Goal: Transaction & Acquisition: Purchase product/service

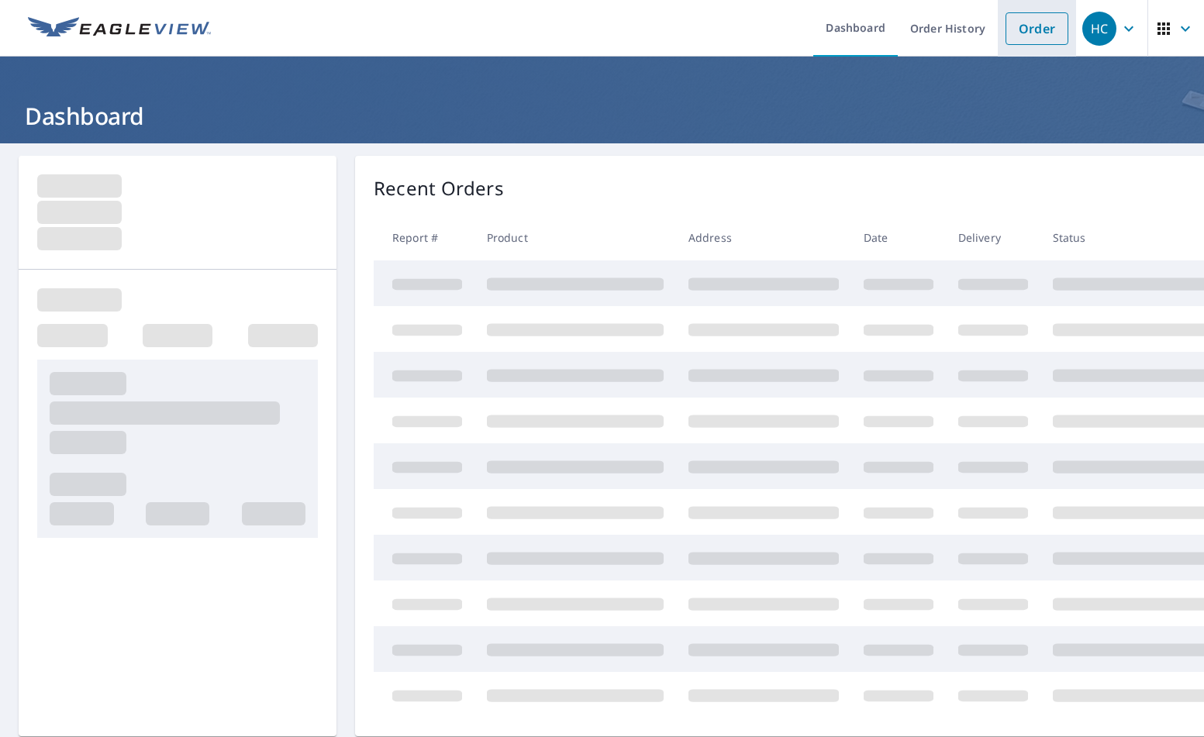
click at [1008, 37] on link "Order" at bounding box center [1037, 28] width 63 height 33
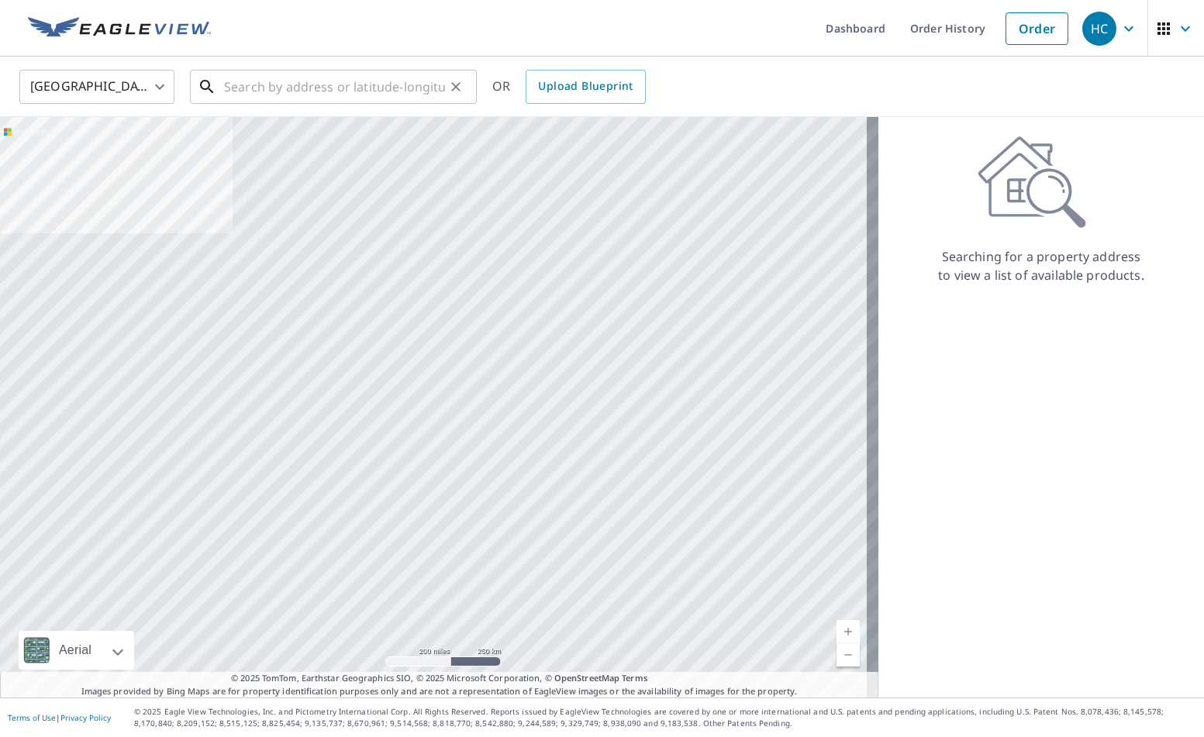
click at [391, 101] on input "text" at bounding box center [334, 86] width 221 height 43
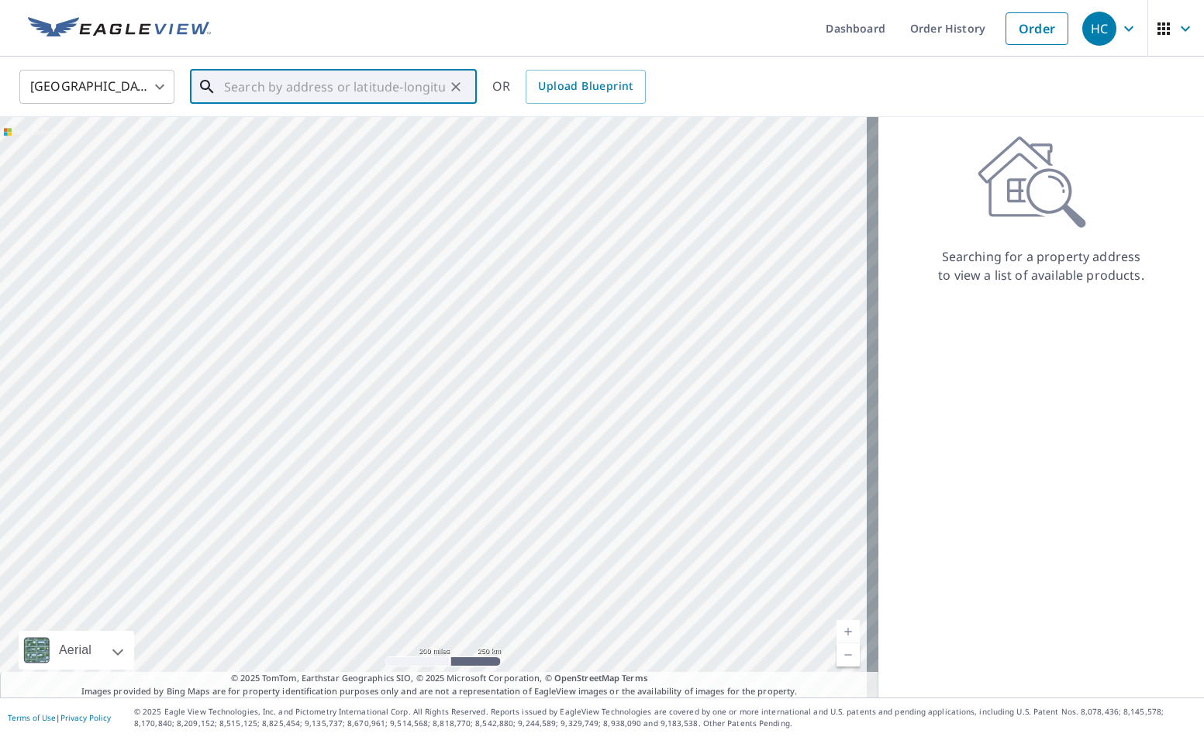
paste input "[STREET_ADDRESS][PERSON_NAME]"
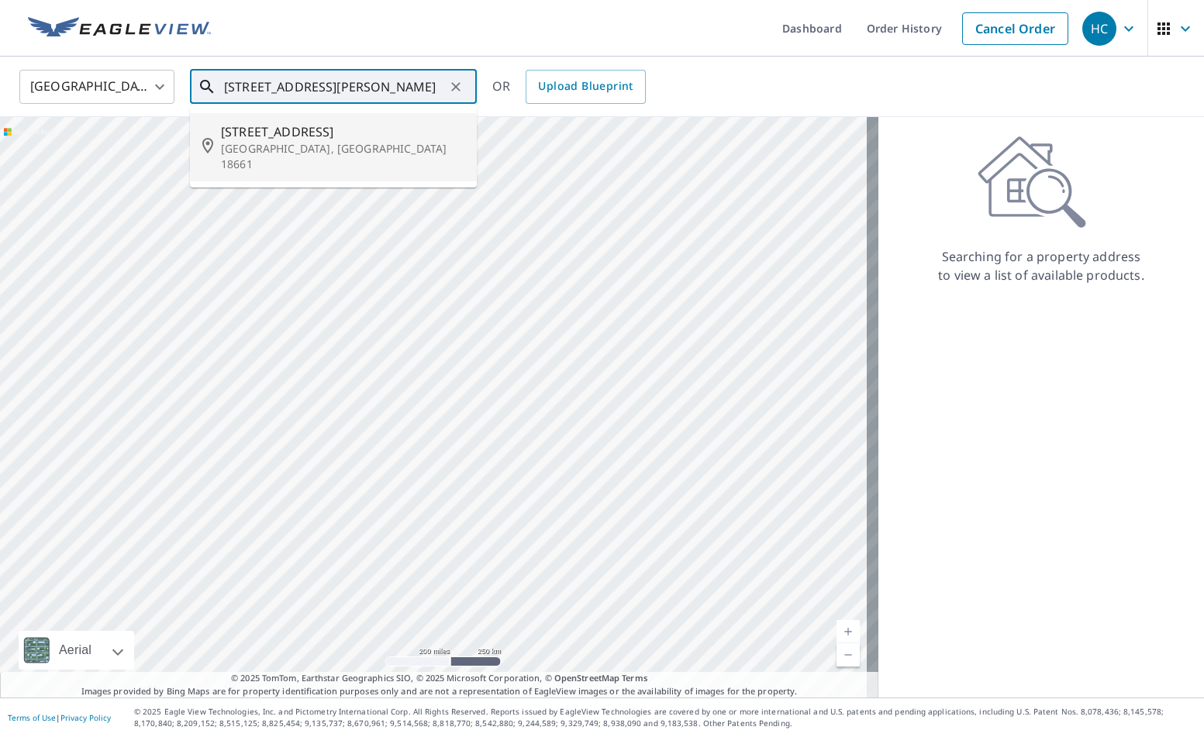
click at [364, 137] on span "[STREET_ADDRESS]" at bounding box center [342, 132] width 243 height 19
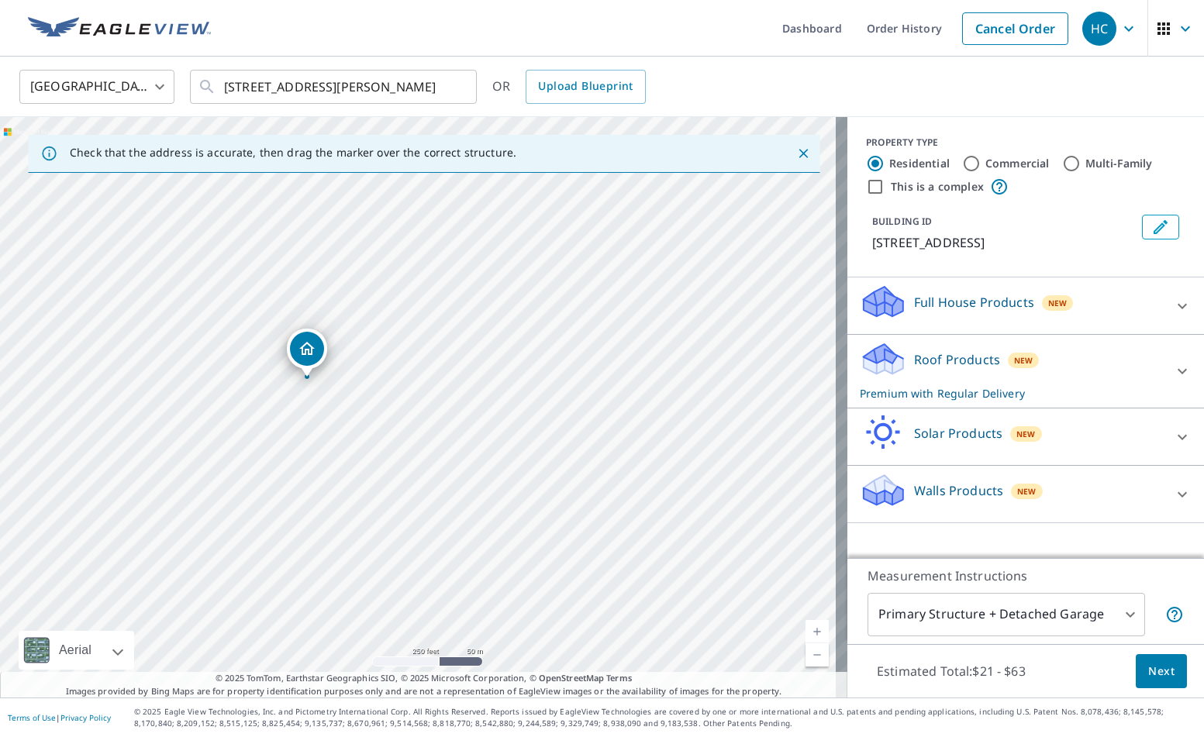
drag, startPoint x: 583, startPoint y: 490, endPoint x: 472, endPoint y: 462, distance: 114.4
click at [472, 462] on div "[STREET_ADDRESS][PERSON_NAME]" at bounding box center [424, 407] width 848 height 581
click at [368, 31] on ul "Dashboard Order History Cancel Order" at bounding box center [648, 28] width 856 height 57
drag, startPoint x: 441, startPoint y: 521, endPoint x: 536, endPoint y: 566, distance: 104.8
click at [536, 566] on div "[STREET_ADDRESS][PERSON_NAME]" at bounding box center [424, 407] width 848 height 581
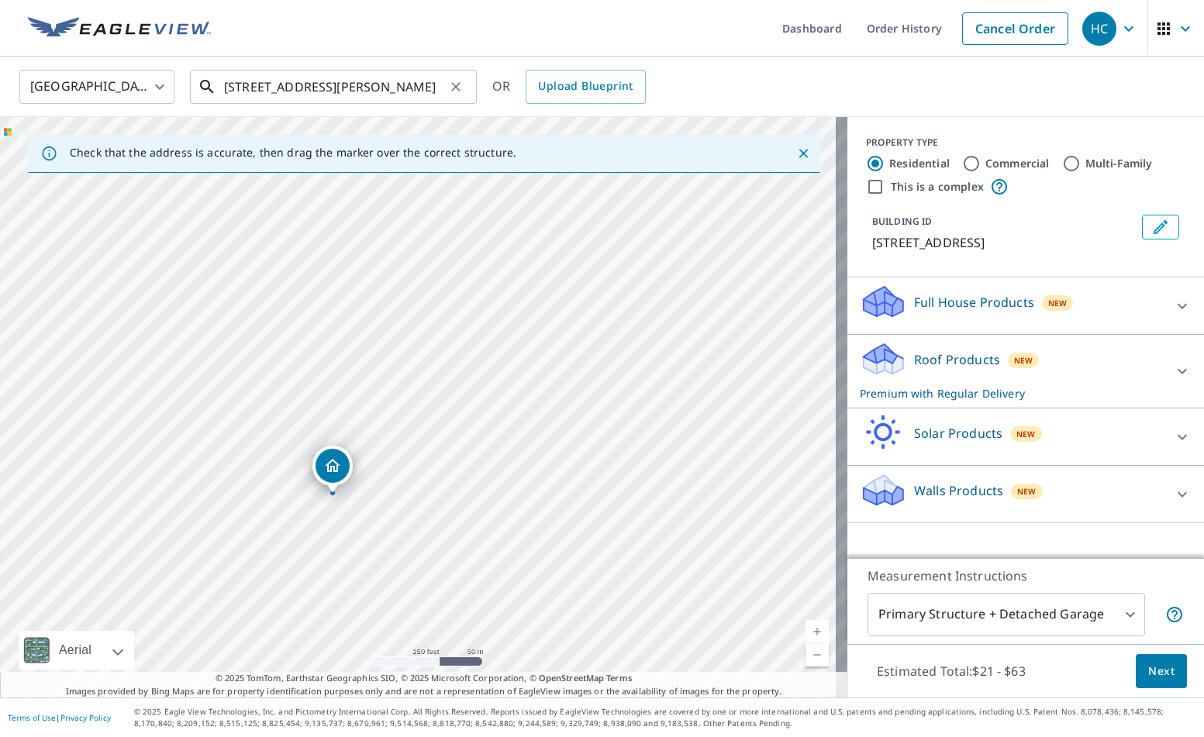
click at [376, 96] on input "[STREET_ADDRESS][PERSON_NAME]" at bounding box center [334, 86] width 221 height 43
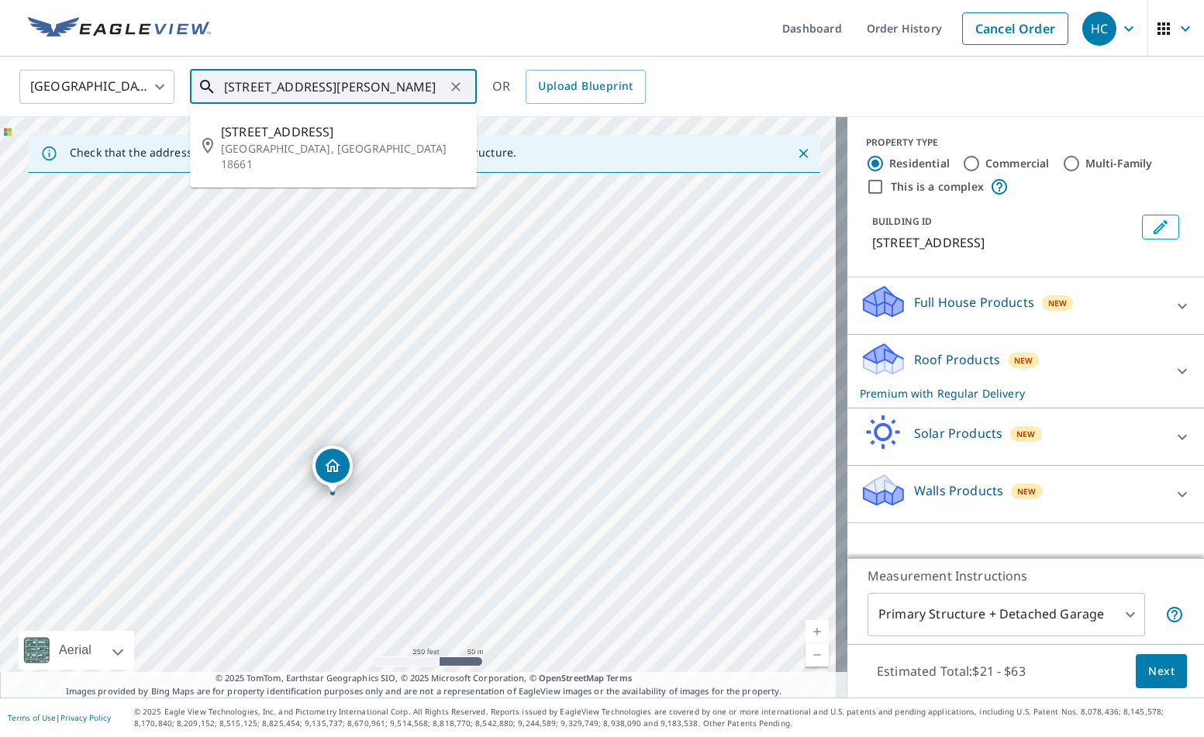
paste input ", [GEOGRAPHIC_DATA]"
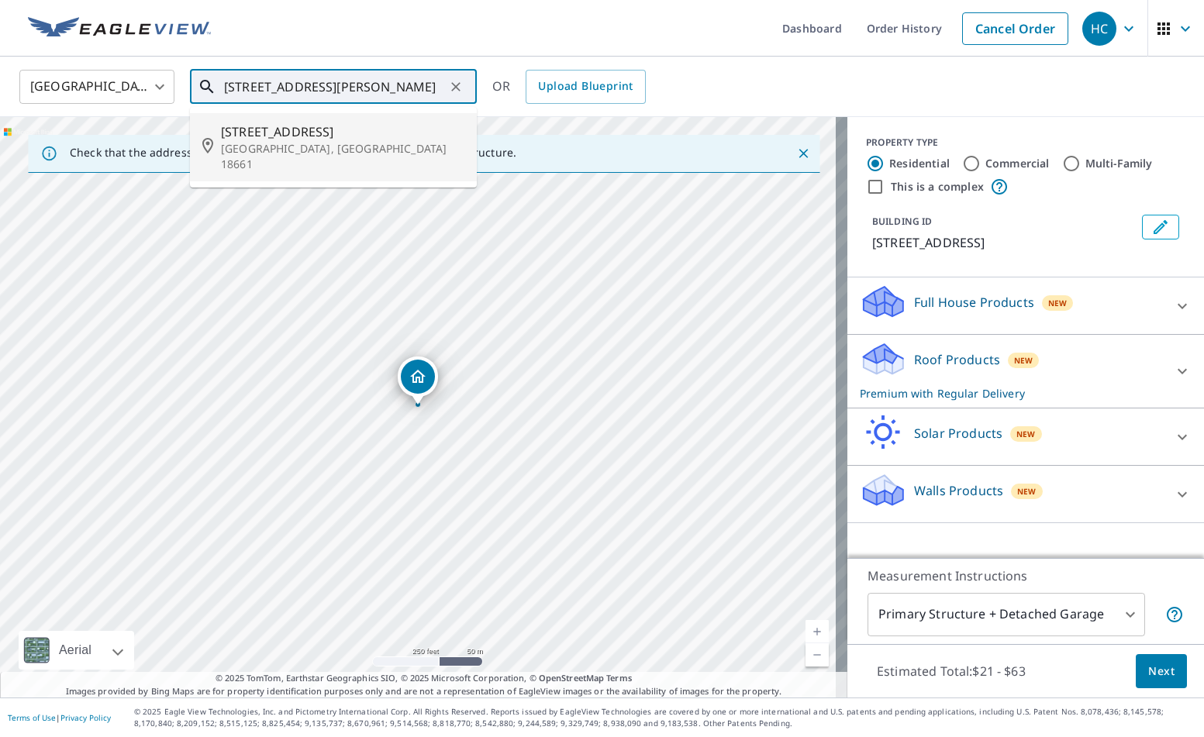
click at [359, 141] on p "[GEOGRAPHIC_DATA], [GEOGRAPHIC_DATA] 18661" at bounding box center [342, 156] width 243 height 31
type input "[STREET_ADDRESS][PERSON_NAME]"
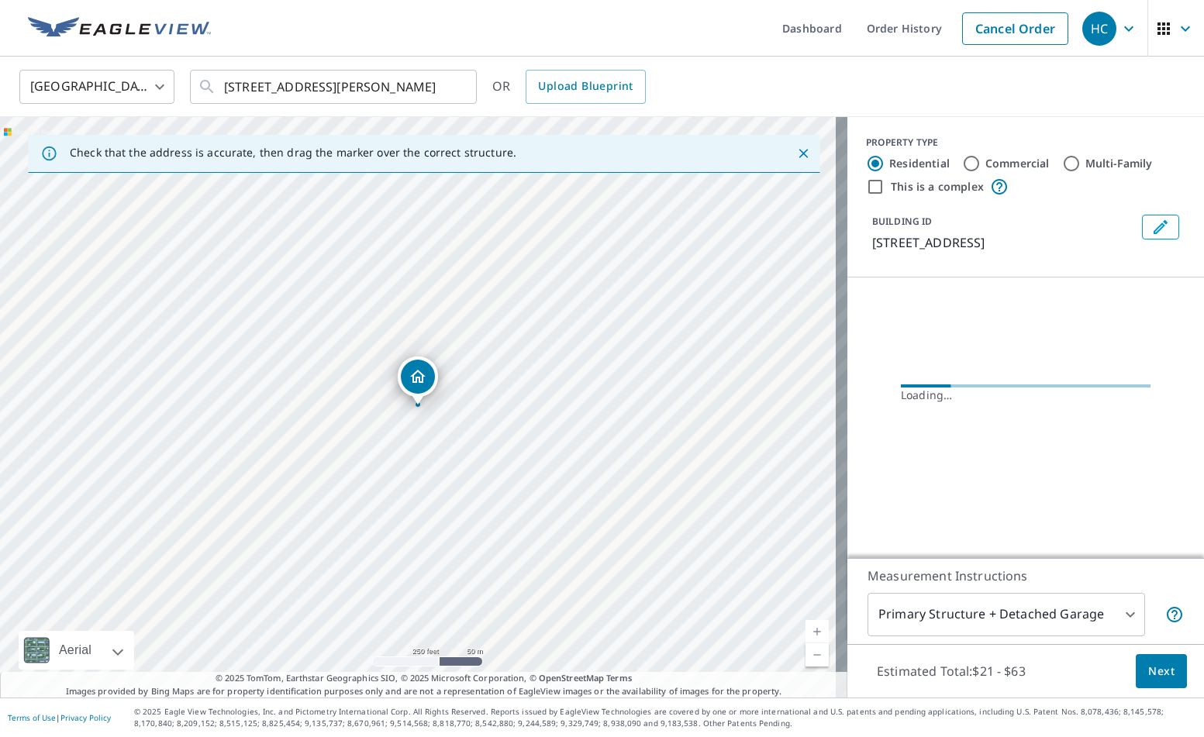
scroll to position [0, 0]
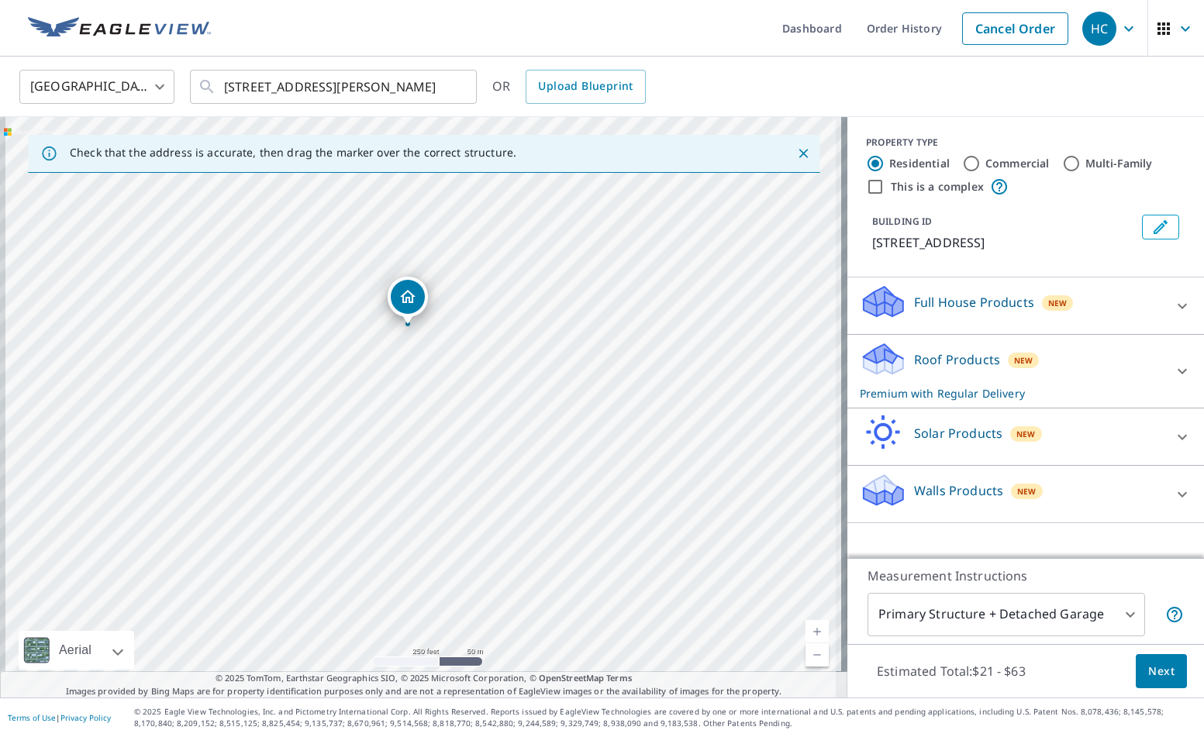
drag, startPoint x: 395, startPoint y: 584, endPoint x: 413, endPoint y: 338, distance: 246.4
click at [413, 338] on div "[STREET_ADDRESS][PERSON_NAME]" at bounding box center [424, 407] width 848 height 581
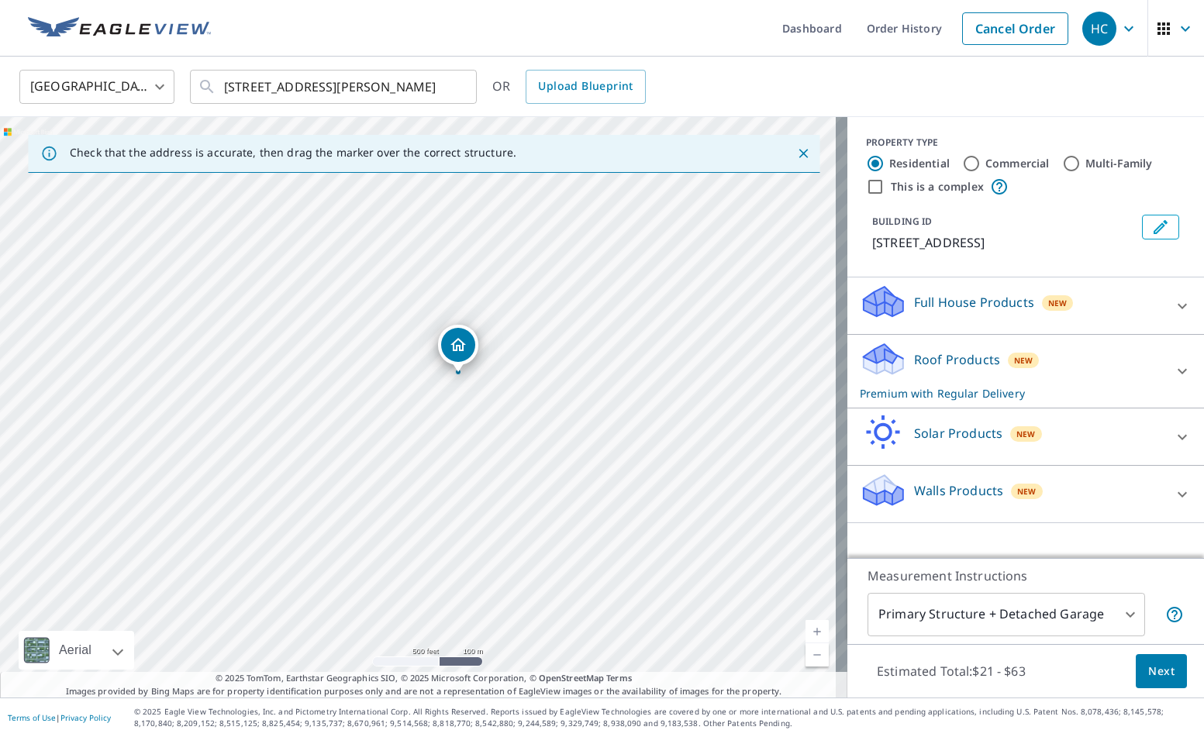
drag, startPoint x: 518, startPoint y: 478, endPoint x: 435, endPoint y: 471, distance: 83.3
click at [435, 471] on div "[STREET_ADDRESS][PERSON_NAME]" at bounding box center [424, 407] width 848 height 581
drag, startPoint x: 360, startPoint y: 309, endPoint x: 548, endPoint y: 389, distance: 204.4
click at [1075, 378] on div "Roof Products New Premium with Regular Delivery" at bounding box center [1012, 371] width 304 height 60
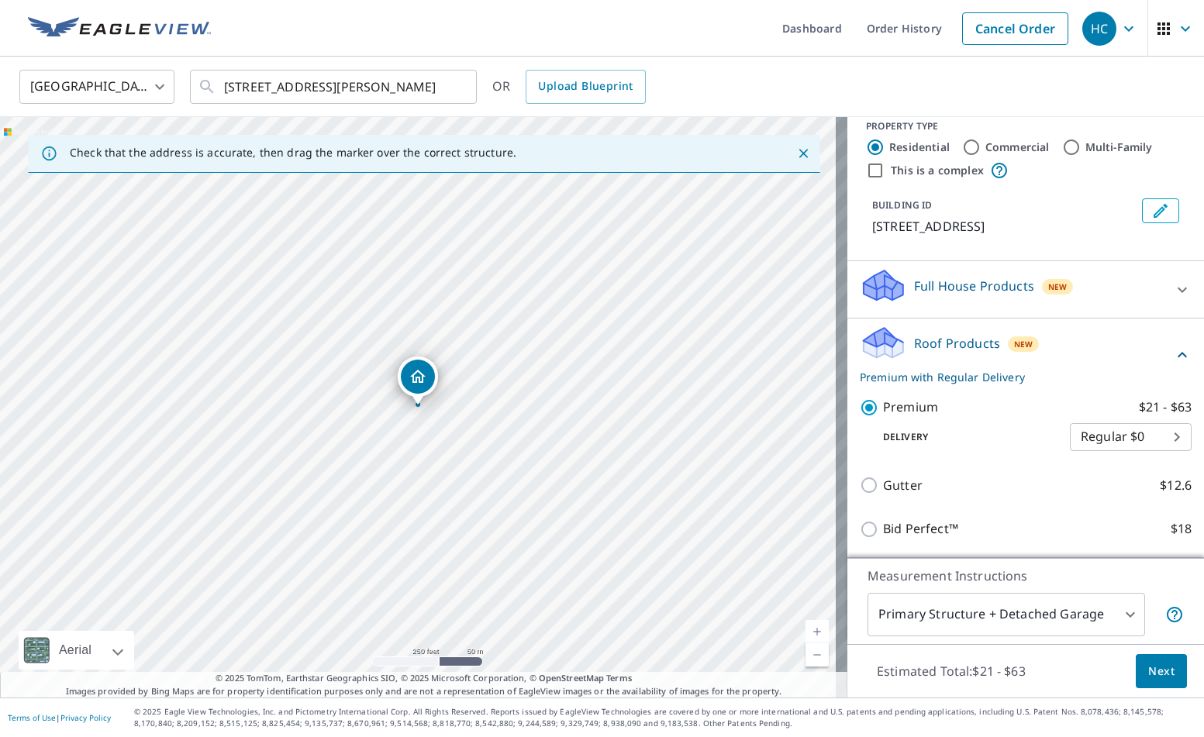
scroll to position [19, 0]
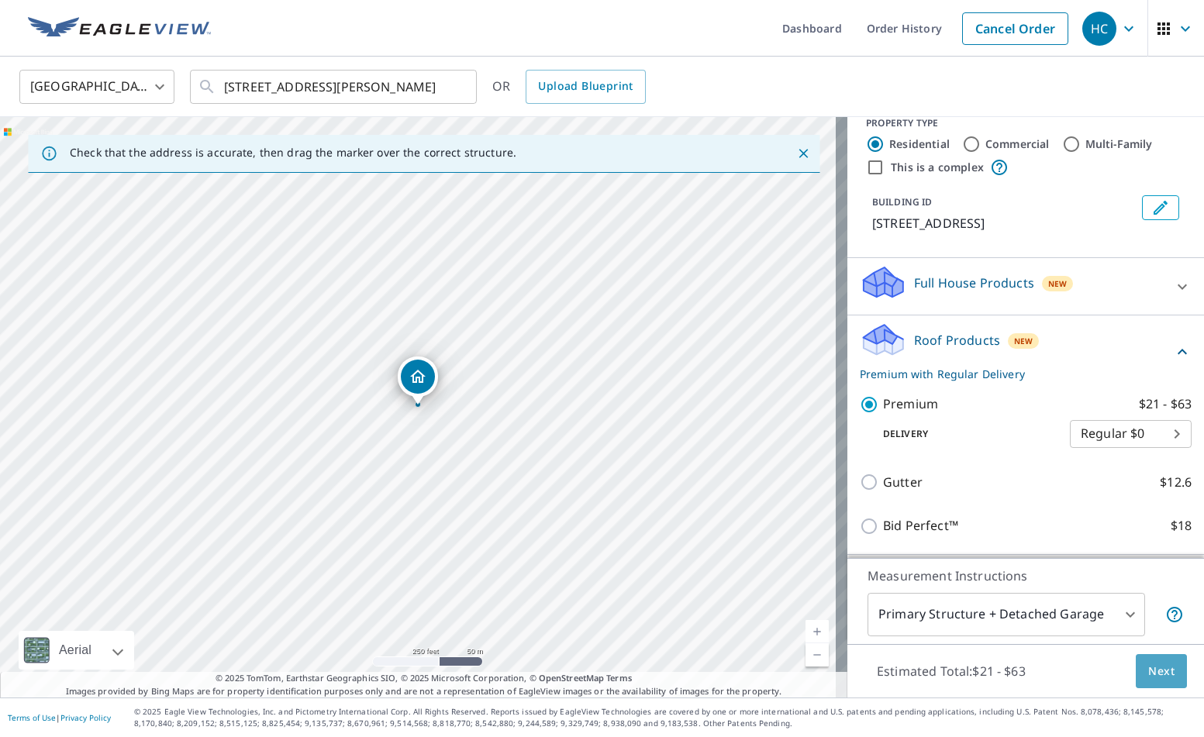
click at [1155, 681] on button "Next" at bounding box center [1161, 671] width 51 height 35
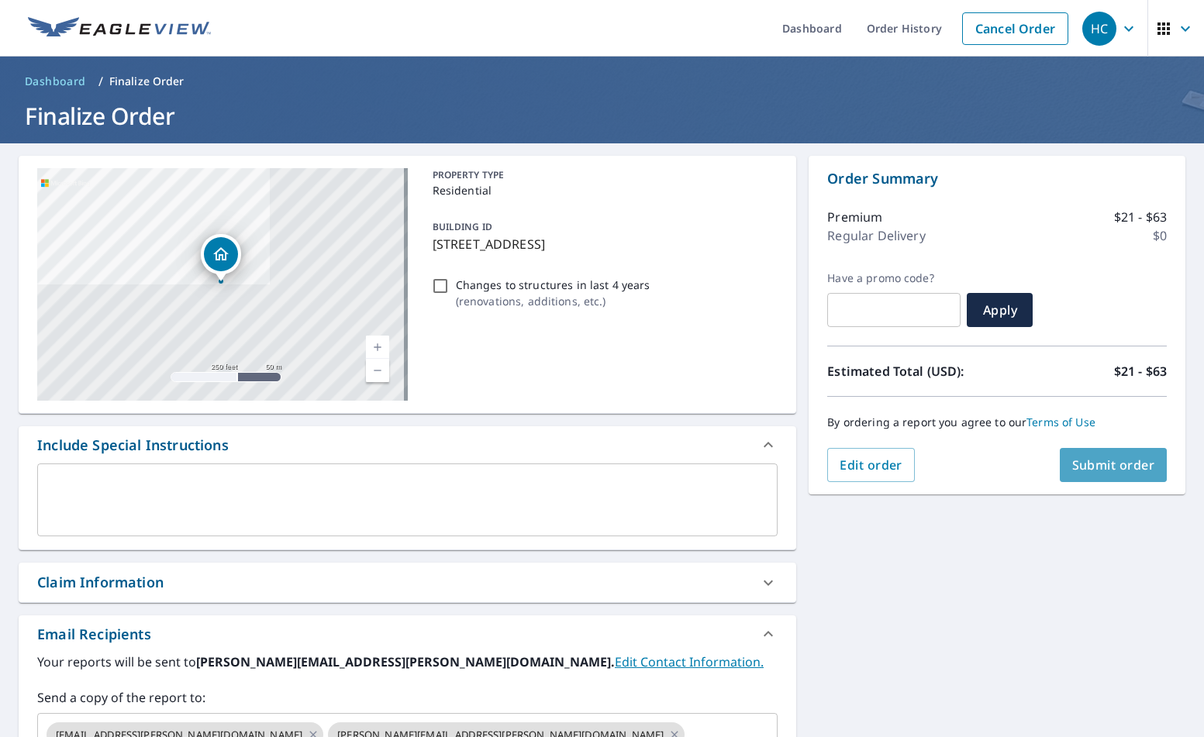
click at [1094, 470] on span "Submit order" at bounding box center [1113, 465] width 83 height 17
checkbox input "true"
